Goal: Task Accomplishment & Management: Use online tool/utility

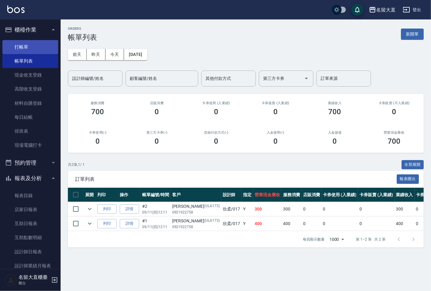
drag, startPoint x: 0, startPoint y: 0, endPoint x: 35, endPoint y: 47, distance: 58.1
click at [31, 46] on link "打帳單" at bounding box center [30, 47] width 56 height 14
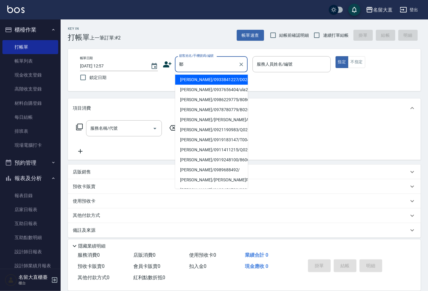
type input "[PERSON_NAME]/0933841227/D024"
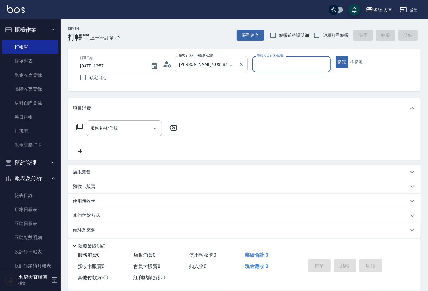
type input "[PERSON_NAME]3"
click at [336, 56] on button "指定" at bounding box center [342, 62] width 13 height 12
type button "true"
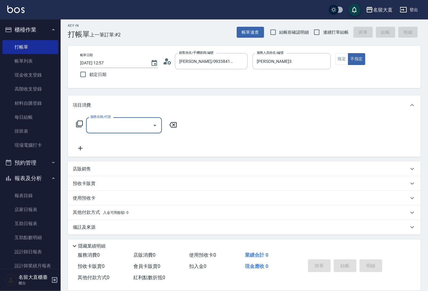
scroll to position [4, 0]
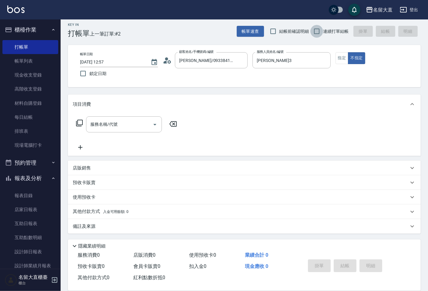
click at [316, 29] on input "連續打單結帳" at bounding box center [317, 31] width 13 height 13
checkbox input "true"
click at [343, 62] on button "指定" at bounding box center [342, 58] width 13 height 12
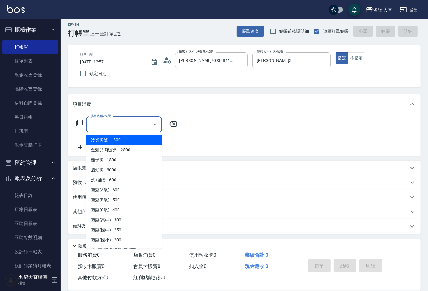
click at [110, 123] on input "服務名稱/代號" at bounding box center [119, 124] width 61 height 11
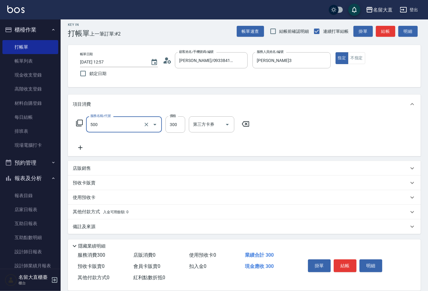
type input "洗髮(500)"
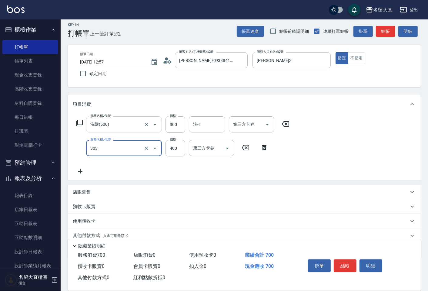
type input "剪髮(C級)(303)"
type input "350"
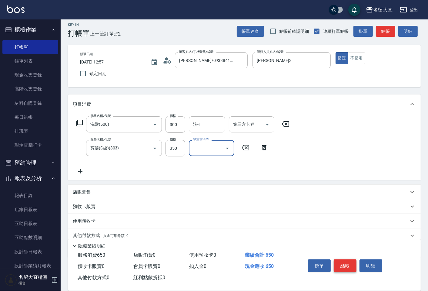
click at [338, 265] on button "結帳" at bounding box center [345, 265] width 23 height 13
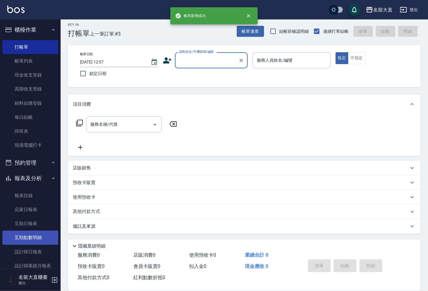
scroll to position [34, 0]
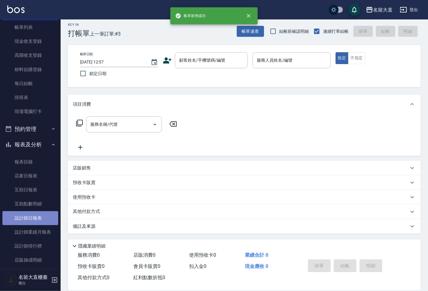
click at [33, 220] on link "設計師日報表" at bounding box center [30, 218] width 56 height 14
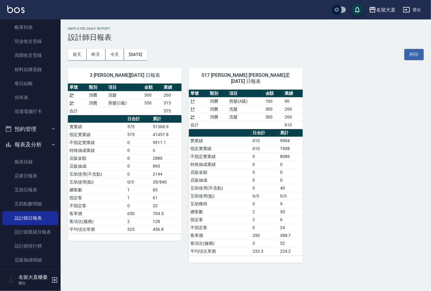
drag, startPoint x: 158, startPoint y: 211, endPoint x: 161, endPoint y: 199, distance: 12.9
click at [157, 211] on td "704.5" at bounding box center [166, 213] width 30 height 8
